Goal: Information Seeking & Learning: Learn about a topic

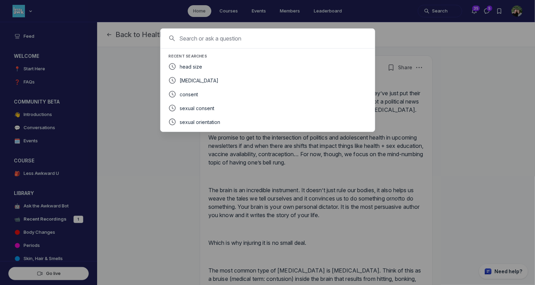
scroll to position [1954, 1329]
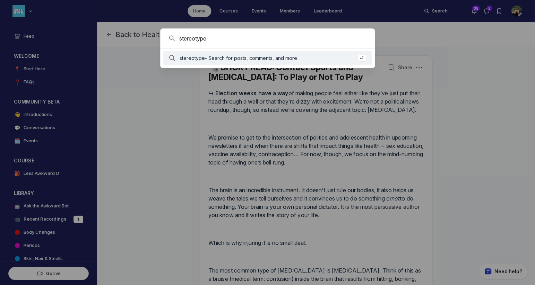
type input "stereotype"
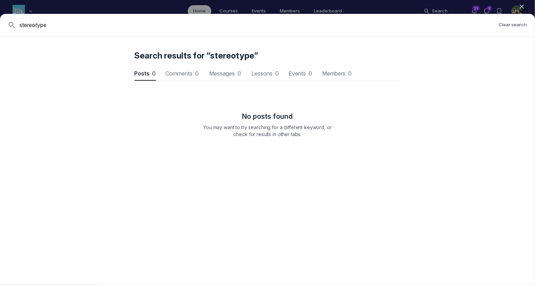
scroll to position [939, 2090]
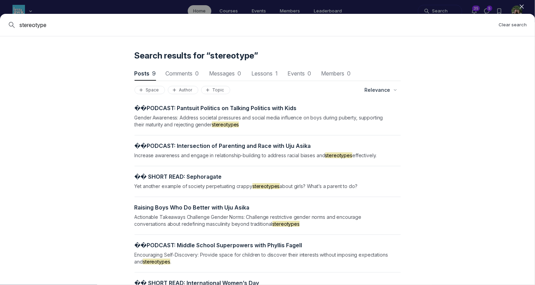
click at [166, 105] on span "� � ️ P O D C A S T : P a n t s u i t P o l i t i c s o n T a l k i n g P o l i…" at bounding box center [216, 108] width 162 height 7
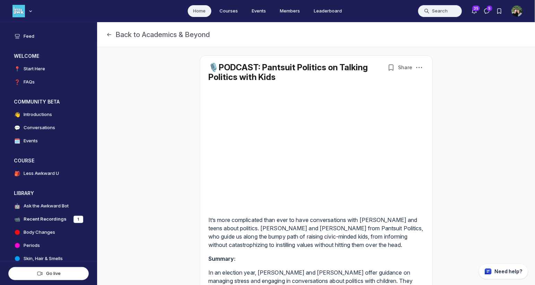
click at [435, 8] on button "Search" at bounding box center [440, 11] width 44 height 12
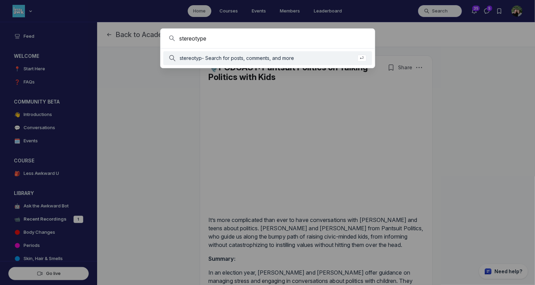
type input "stereotype"
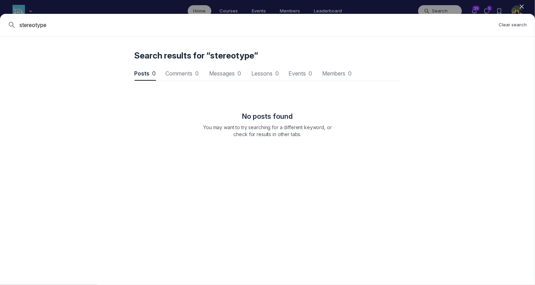
scroll to position [939, 2090]
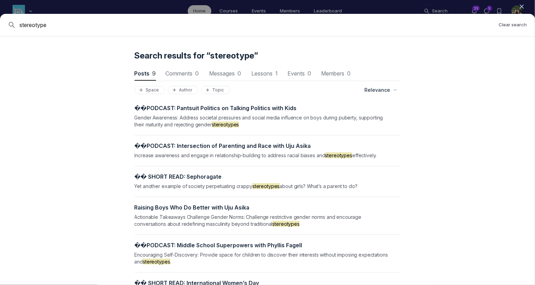
click at [168, 146] on span "� � ️ P O D C A S T : I n t e r s e c t i o n o f P a r e n t i n g a n d R a c…" at bounding box center [223, 146] width 177 height 7
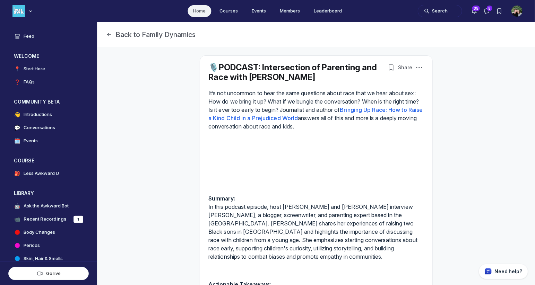
drag, startPoint x: 261, startPoint y: 67, endPoint x: 302, endPoint y: 94, distance: 49.3
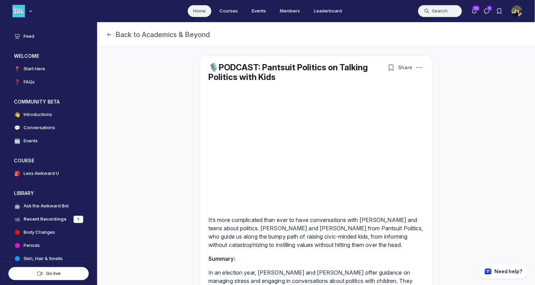
click at [455, 14] on button "Search" at bounding box center [440, 11] width 44 height 12
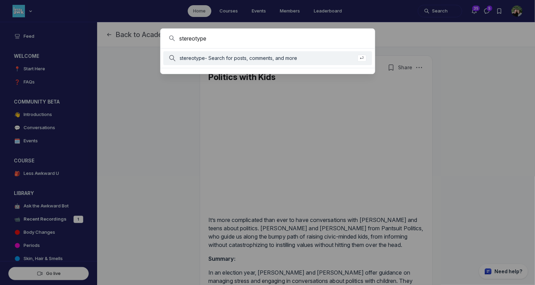
type input "stereotype"
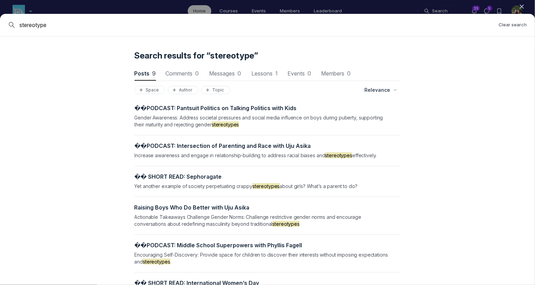
click at [42, 27] on input "stereotype" at bounding box center [256, 25] width 474 height 8
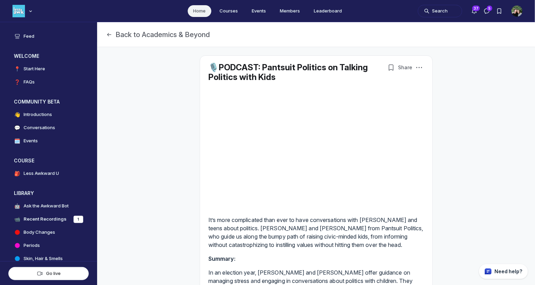
scroll to position [1954, 1329]
